Goal: Information Seeking & Learning: Learn about a topic

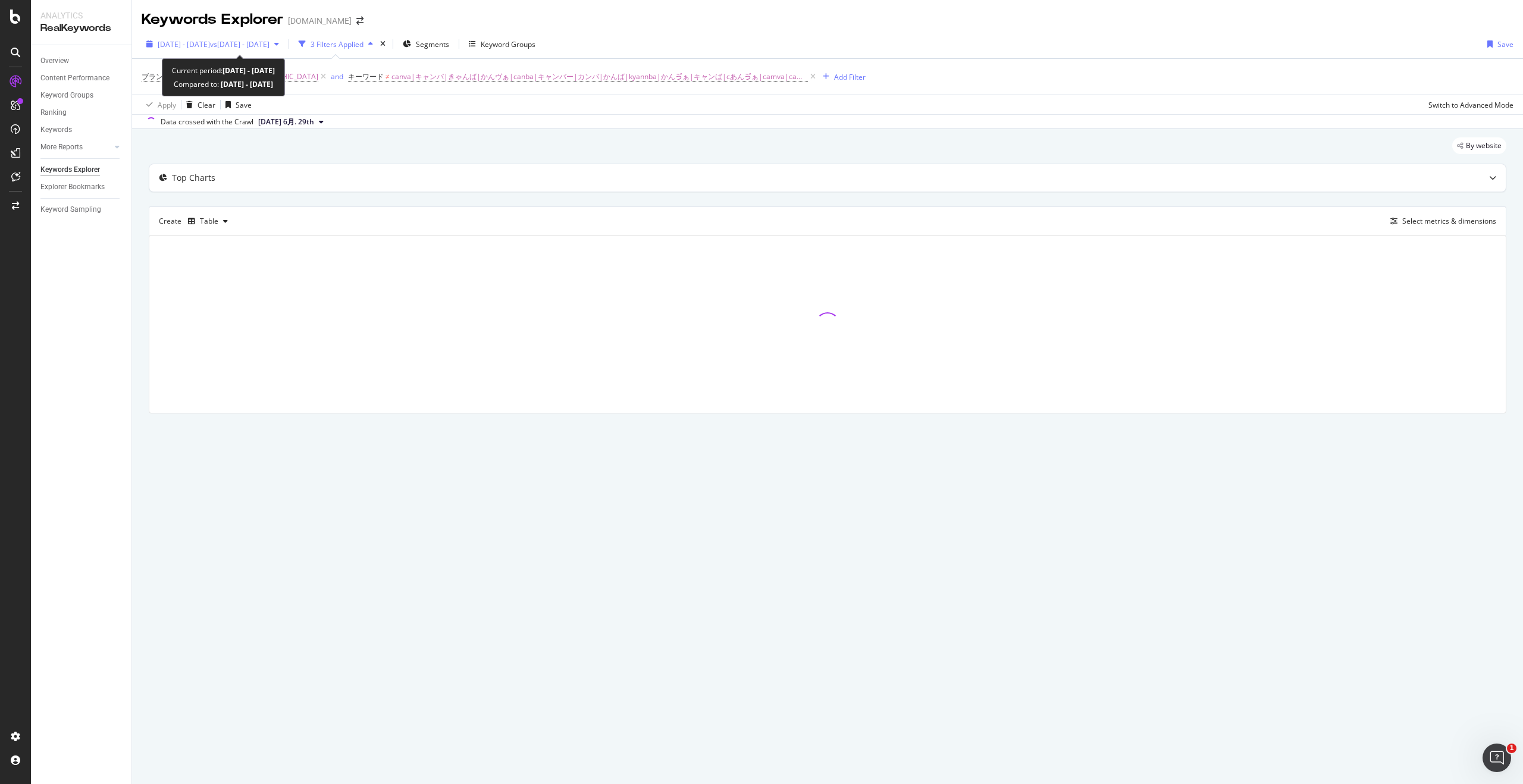
click at [269, 43] on span "vs [DATE] - [DATE]" at bounding box center [240, 44] width 60 height 10
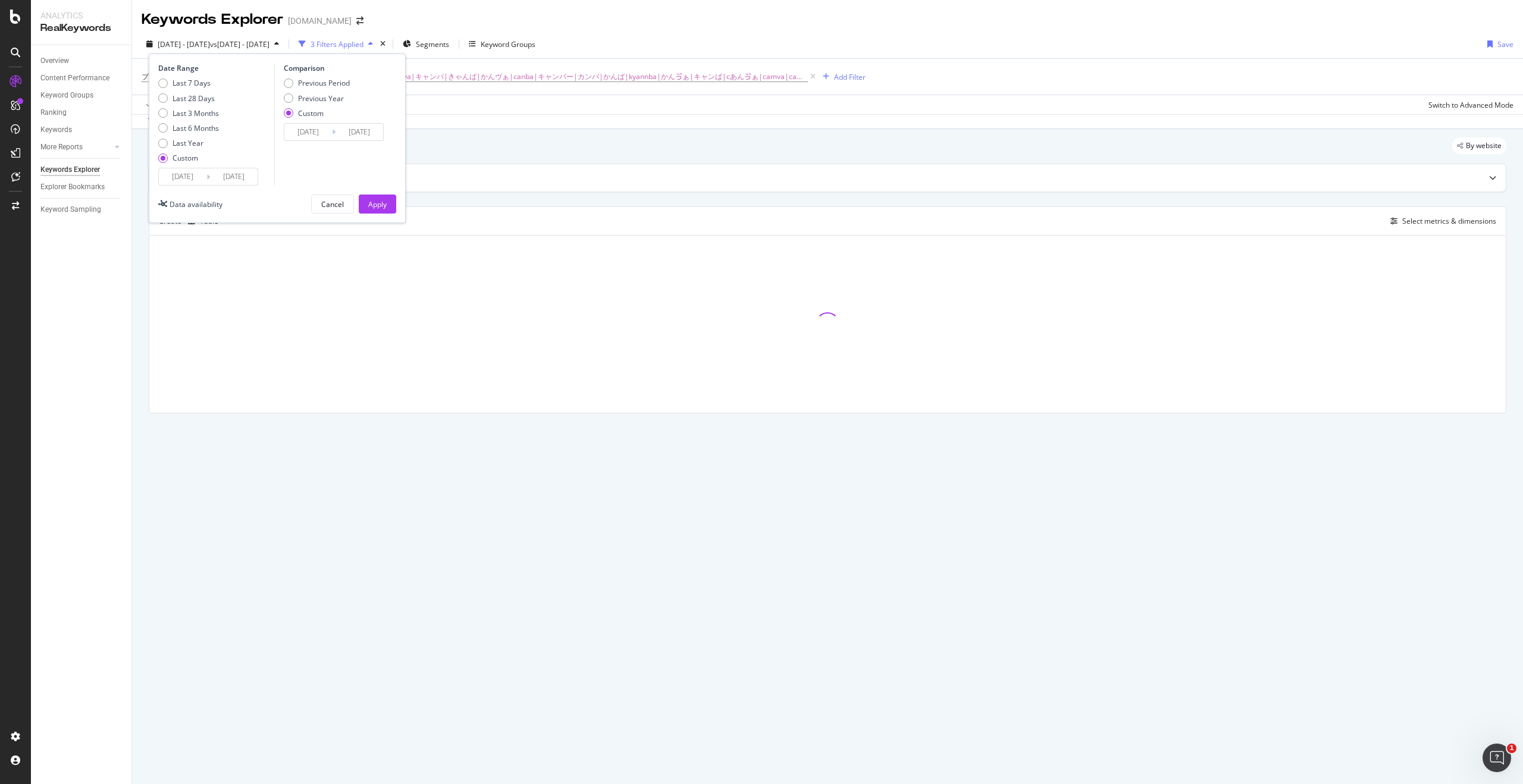
click at [245, 180] on input "[DATE]" at bounding box center [234, 177] width 48 height 17
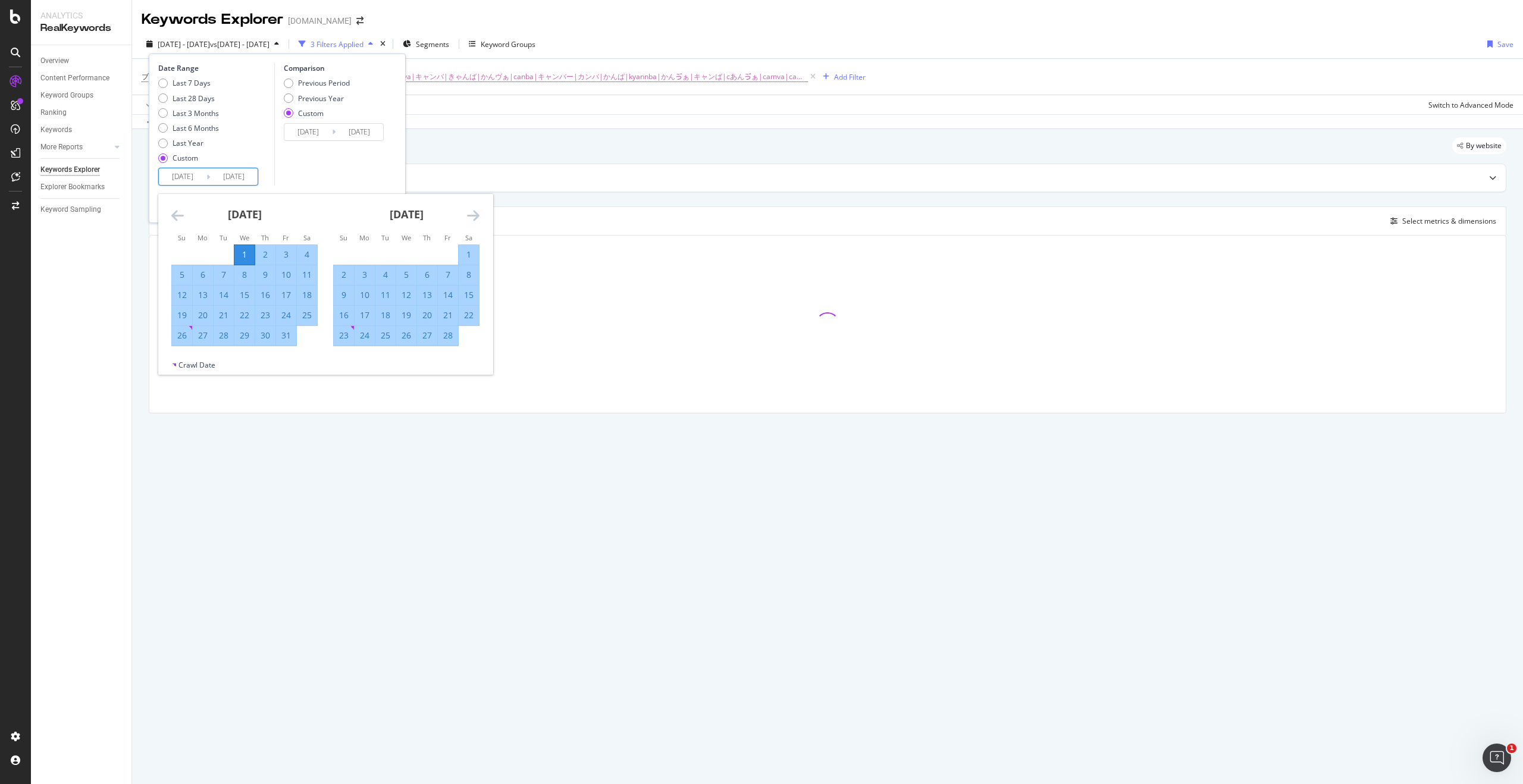
click at [240, 179] on input "[DATE]" at bounding box center [234, 177] width 48 height 17
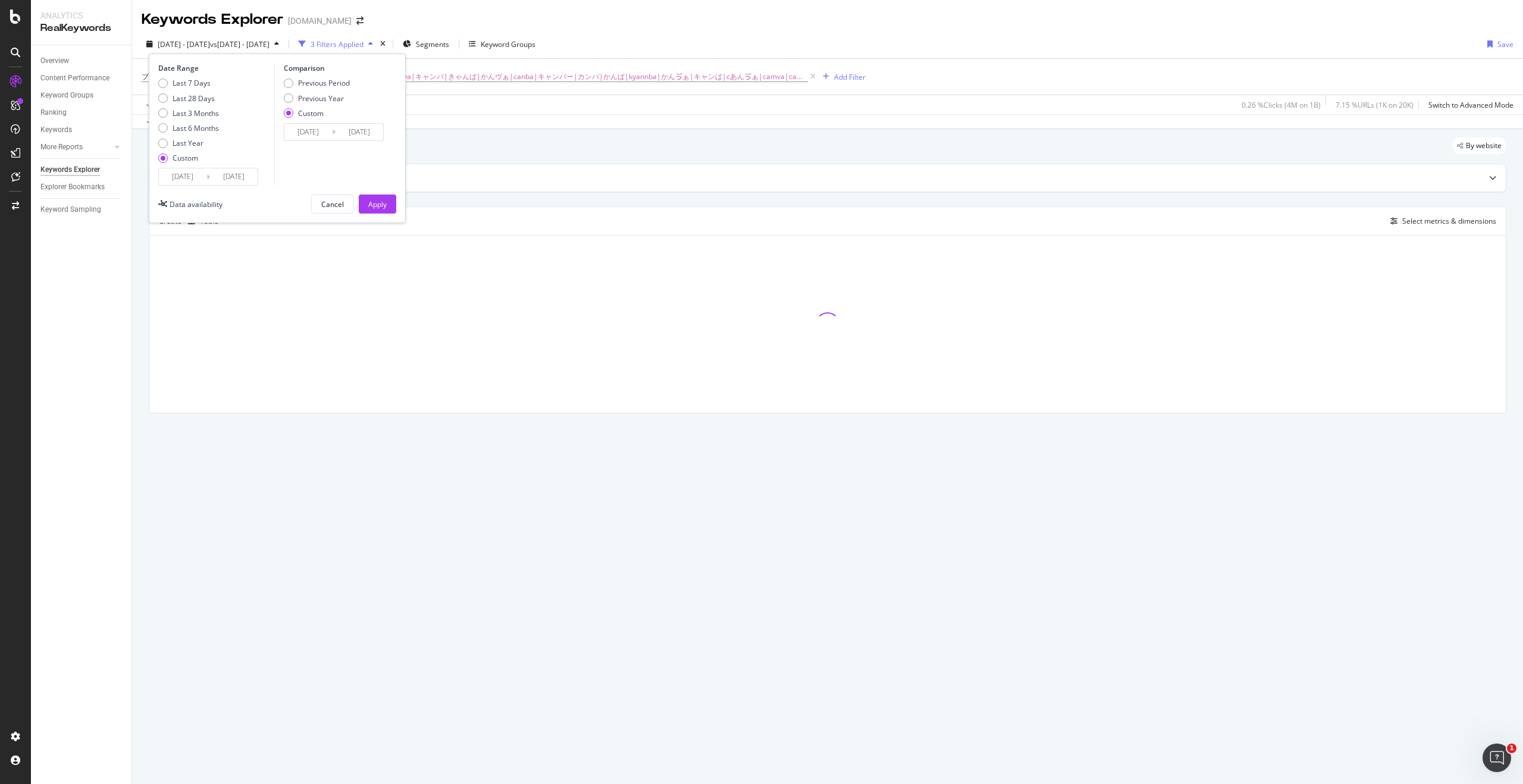
type input "[DATE]"
click at [300, 178] on div "Comparison Previous Period Previous Year Custom [DATE] Navigate forward to inte…" at bounding box center [331, 124] width 113 height 122
click at [365, 132] on input "[DATE]" at bounding box center [359, 132] width 48 height 17
type input "[DATE]"
click at [355, 145] on div "Comparison Previous Period Previous Year Custom [DATE] Navigate forward to inte…" at bounding box center [331, 124] width 113 height 122
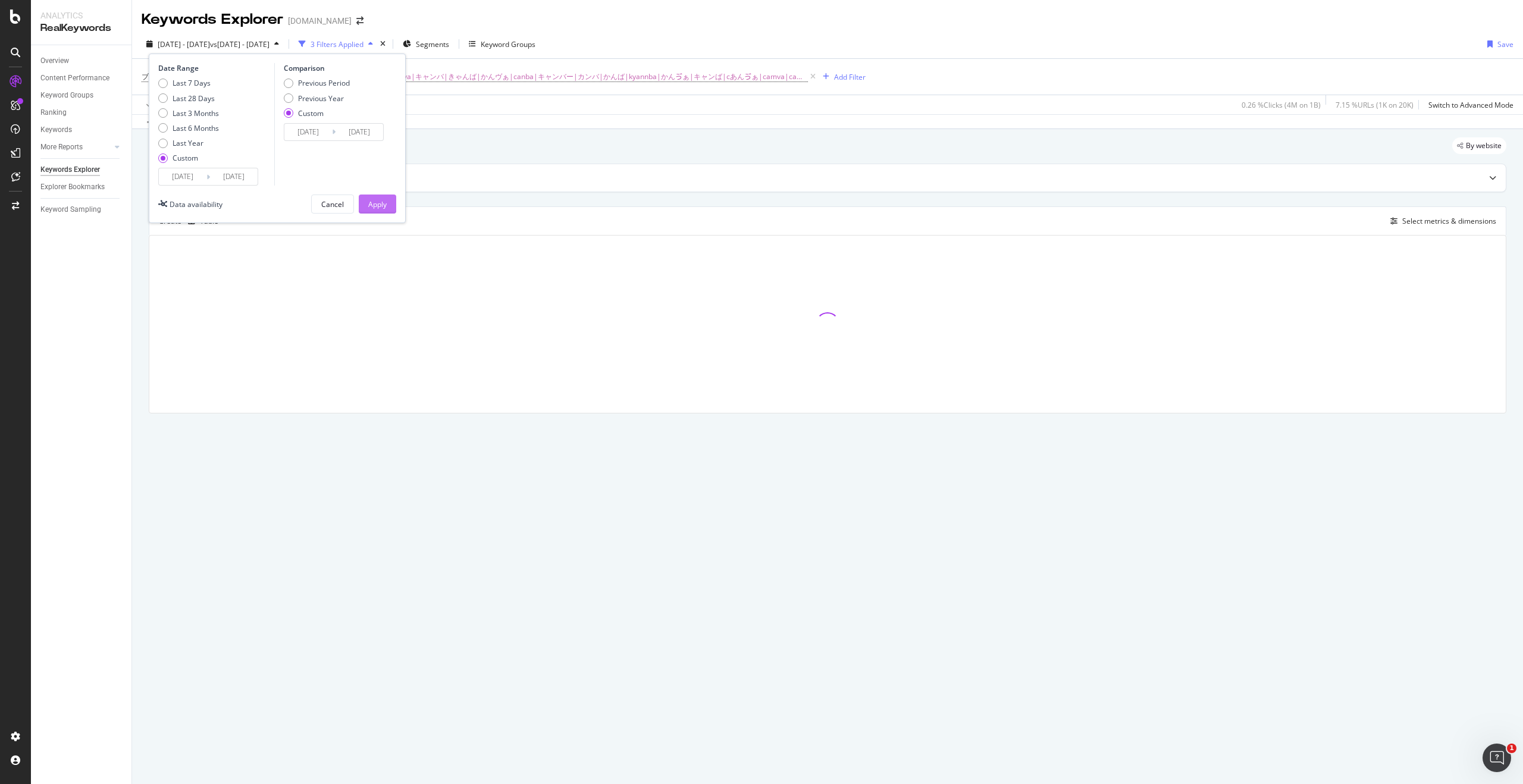
click at [389, 205] on button "Apply" at bounding box center [378, 204] width 38 height 19
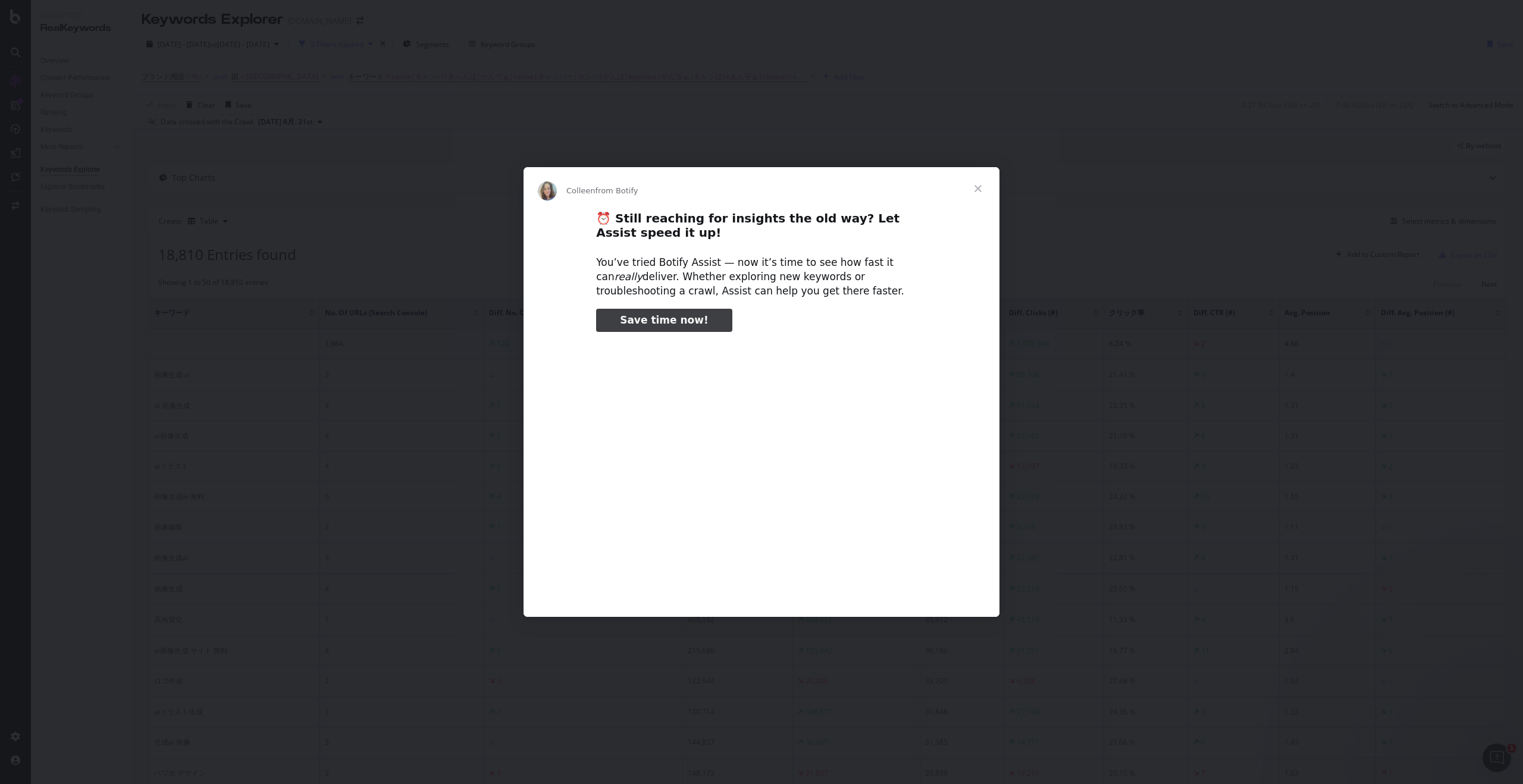
type input "104695"
click at [982, 190] on span "Close" at bounding box center [978, 189] width 43 height 43
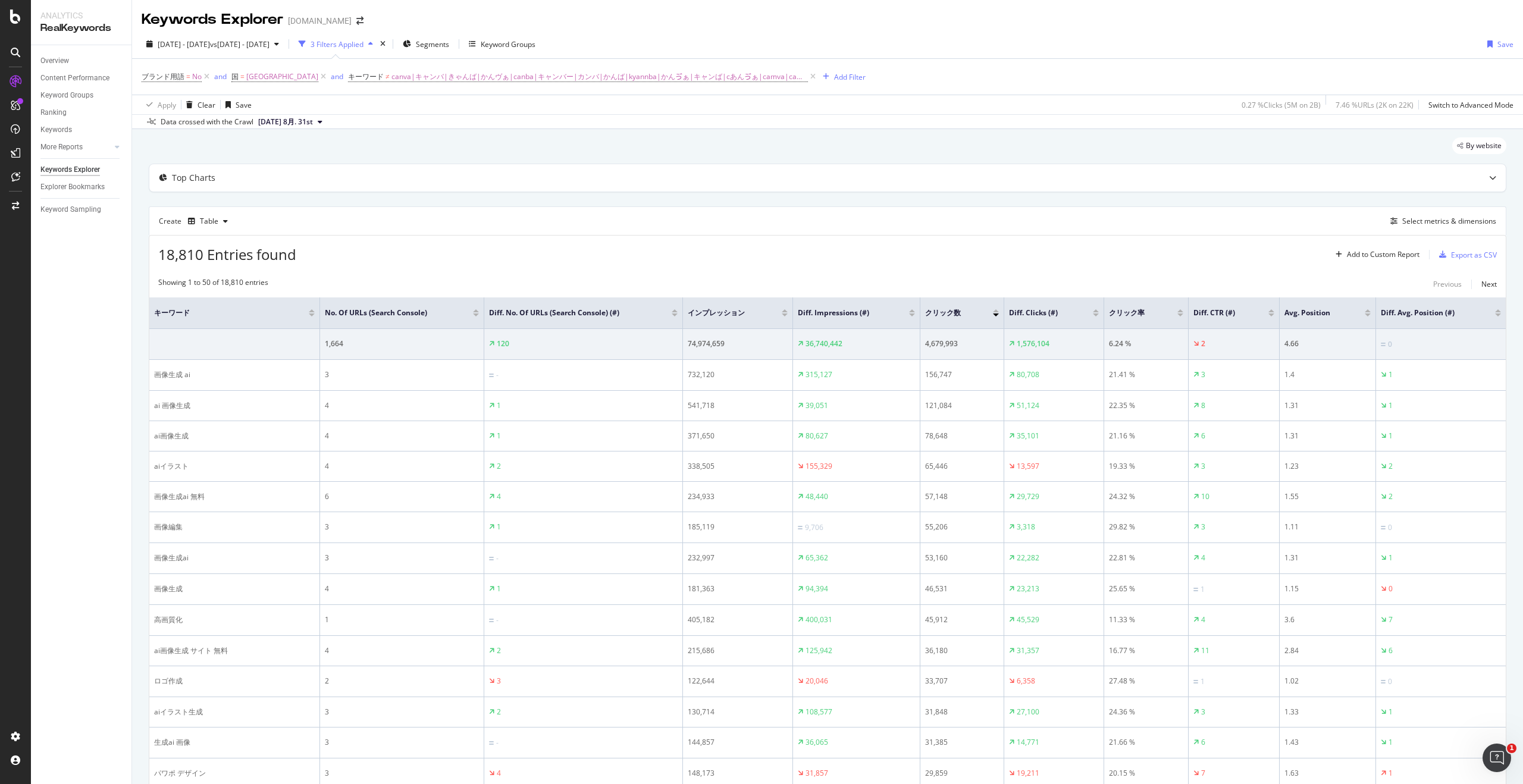
click at [877, 22] on div "Keywords Explorer [DOMAIN_NAME]" at bounding box center [828, 15] width 1391 height 30
click at [559, 19] on div "Keywords Explorer [DOMAIN_NAME]" at bounding box center [828, 15] width 1391 height 30
